Goal: Browse casually: Explore the website without a specific task or goal

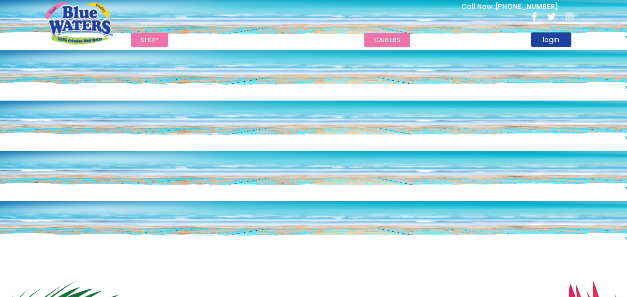
click at [382, 40] on link "careers" at bounding box center [387, 40] width 46 height 14
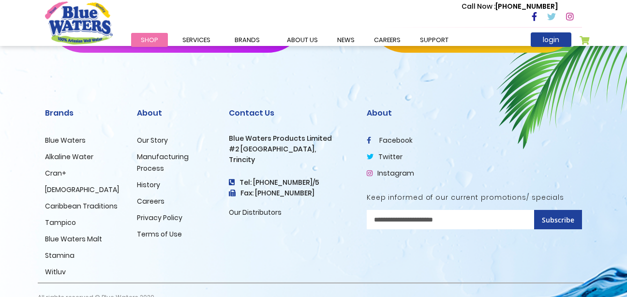
scroll to position [1004, 0]
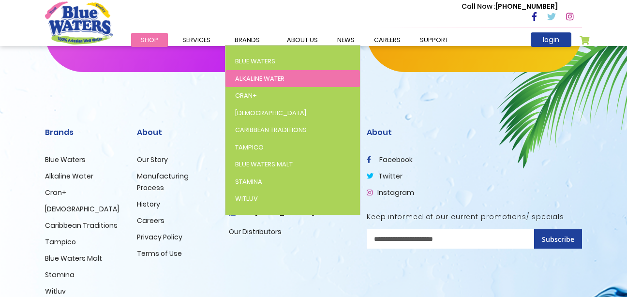
click at [256, 74] on span "Alkaline Water" at bounding box center [259, 78] width 49 height 9
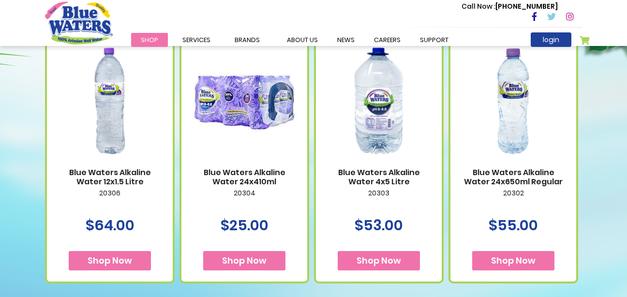
scroll to position [445, 0]
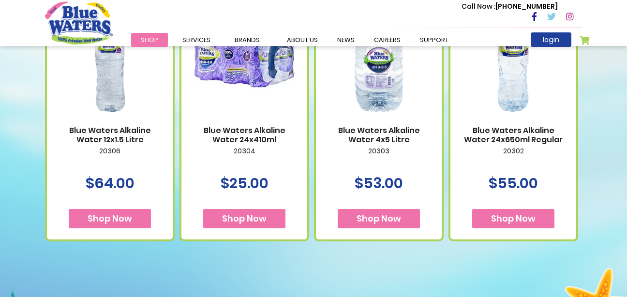
click at [382, 215] on span "Shop Now" at bounding box center [379, 218] width 45 height 12
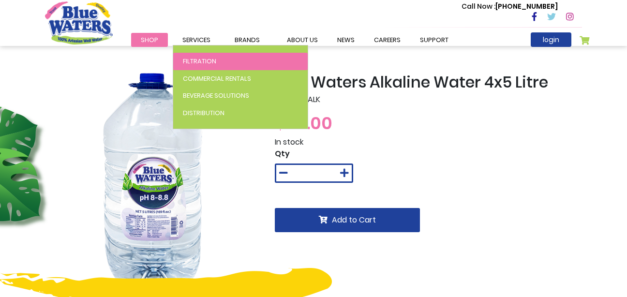
click at [200, 60] on span "Filtration" at bounding box center [199, 61] width 33 height 9
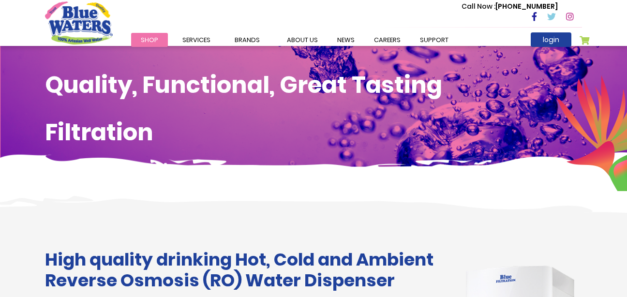
scroll to position [1, 0]
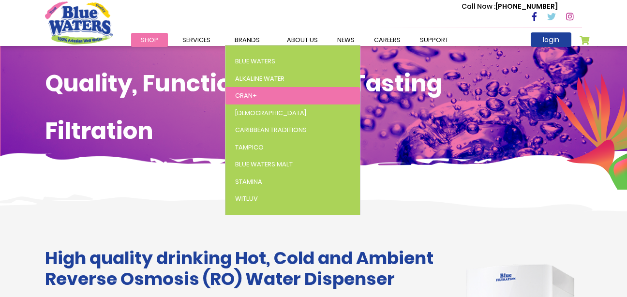
click at [247, 93] on span "Cran+" at bounding box center [246, 95] width 22 height 9
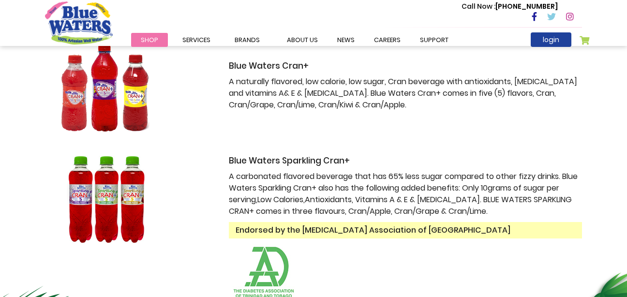
scroll to position [200, 0]
click at [529, 59] on div "CRAN+ Blue Waters Cran+ A naturally flavored, low calorie, low sugar, Cran beve…" at bounding box center [405, 65] width 353 height 91
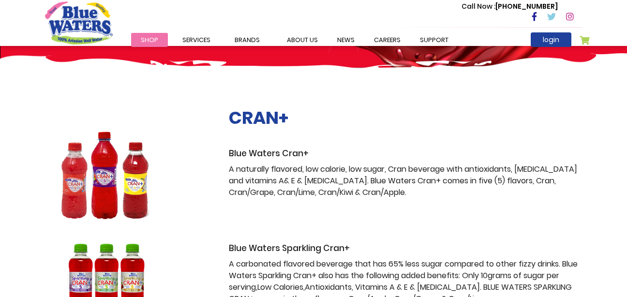
scroll to position [0, 0]
